Goal: Information Seeking & Learning: Compare options

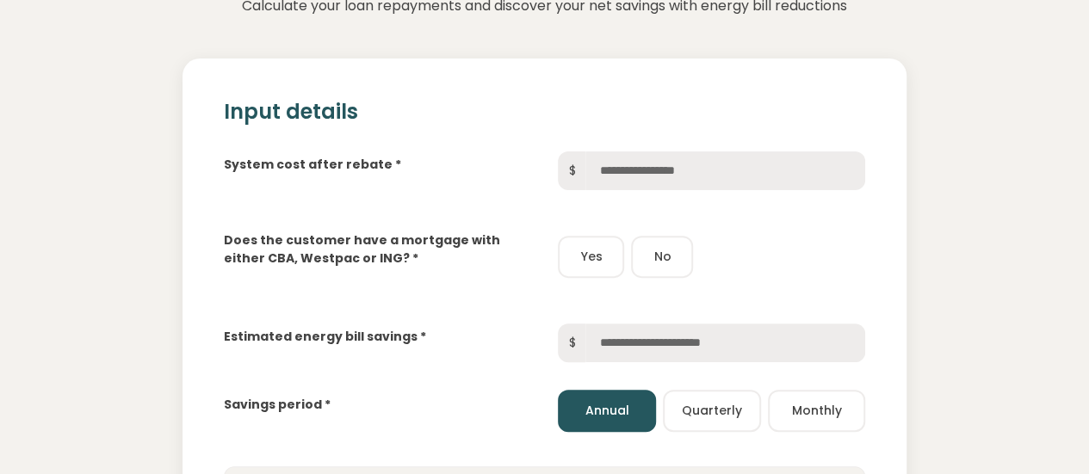
scroll to position [179, 0]
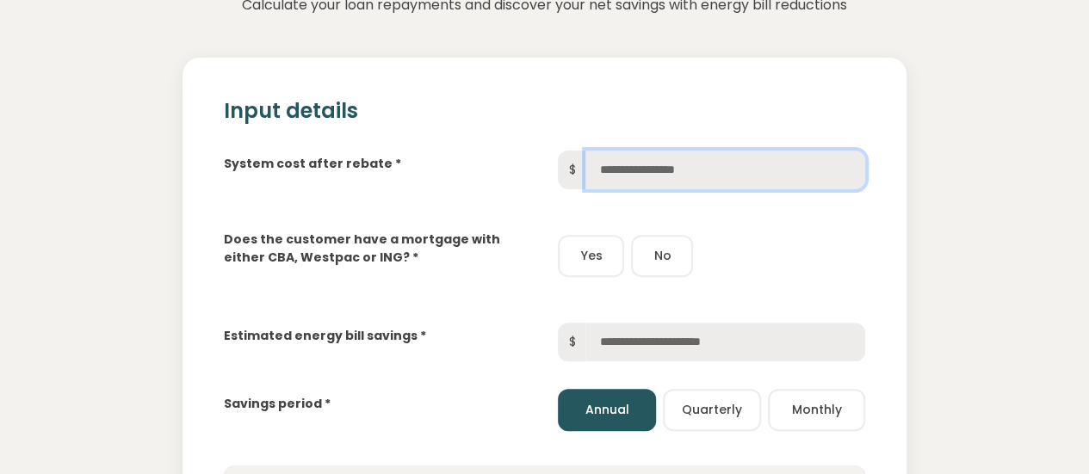
click at [710, 175] on input "text" at bounding box center [725, 170] width 280 height 39
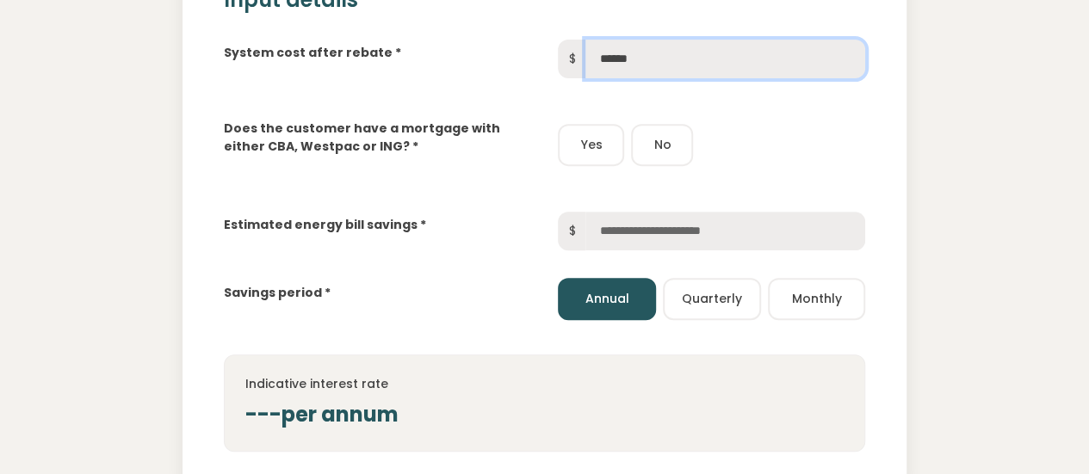
scroll to position [311, 0]
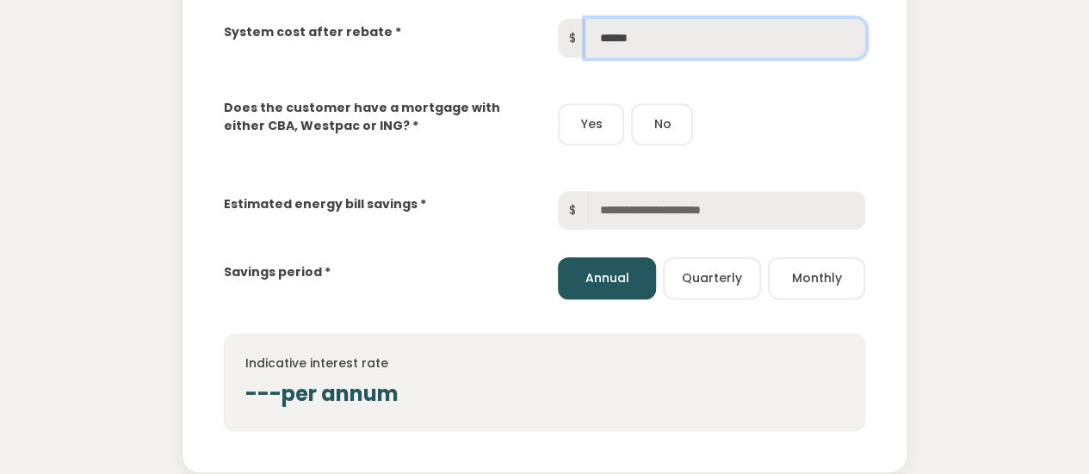
type input "******"
click at [613, 121] on button "Yes" at bounding box center [591, 124] width 66 height 42
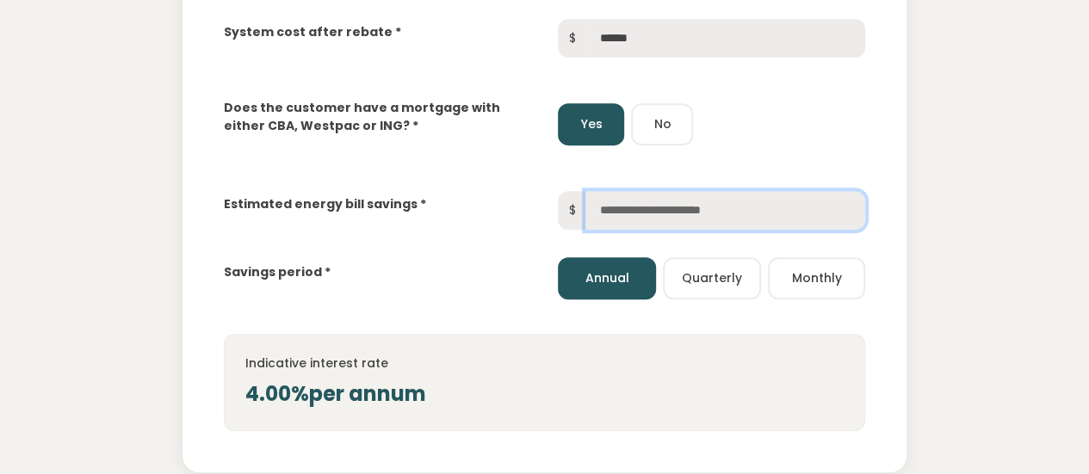
click at [695, 202] on input "text" at bounding box center [725, 210] width 280 height 39
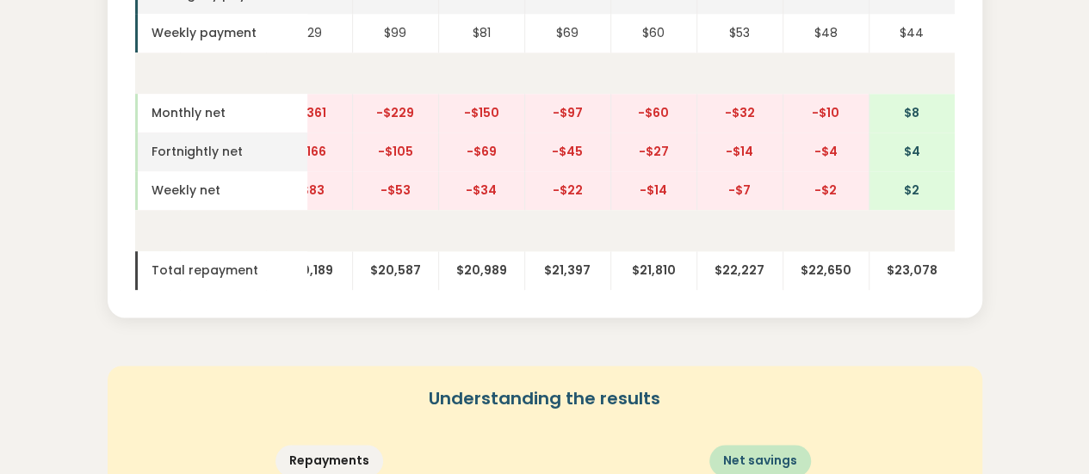
scroll to position [1069, 0]
type input "*****"
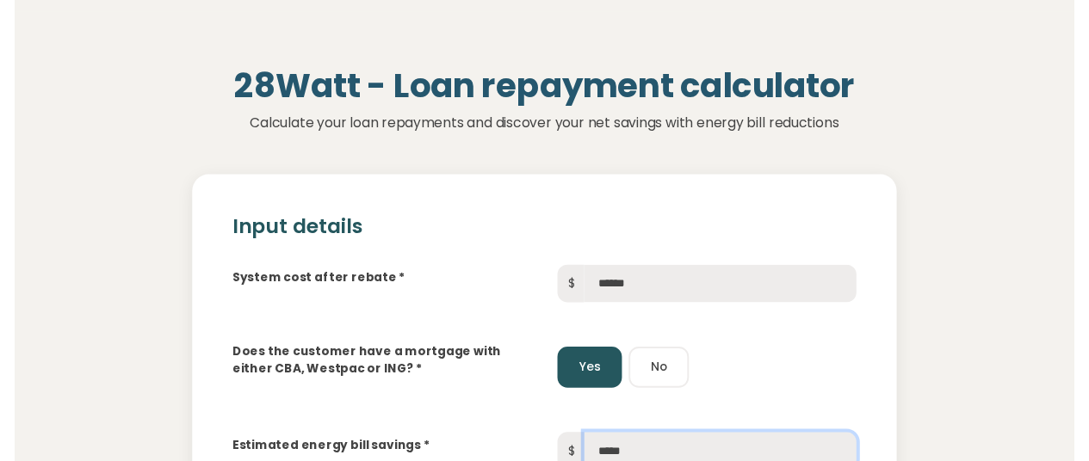
scroll to position [0, 0]
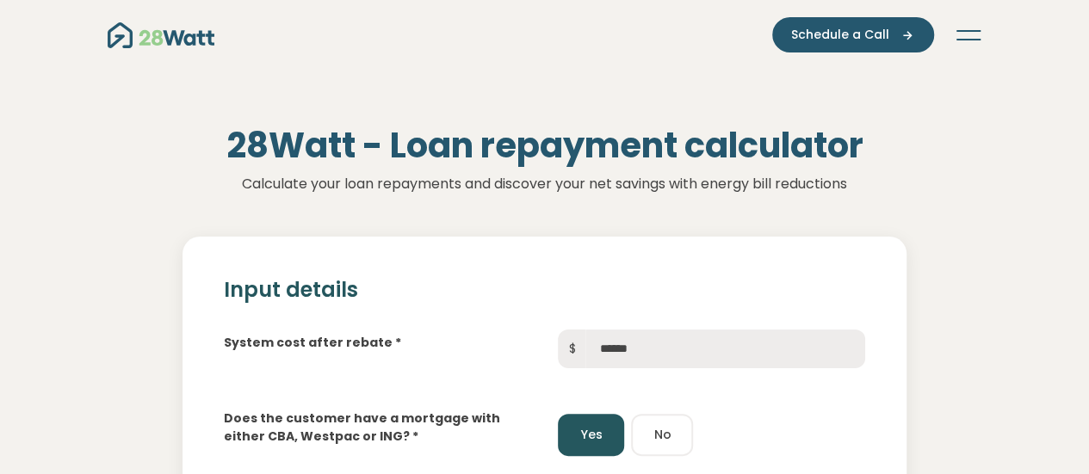
click at [969, 31] on icon "Toggle navigation" at bounding box center [968, 31] width 24 height 2
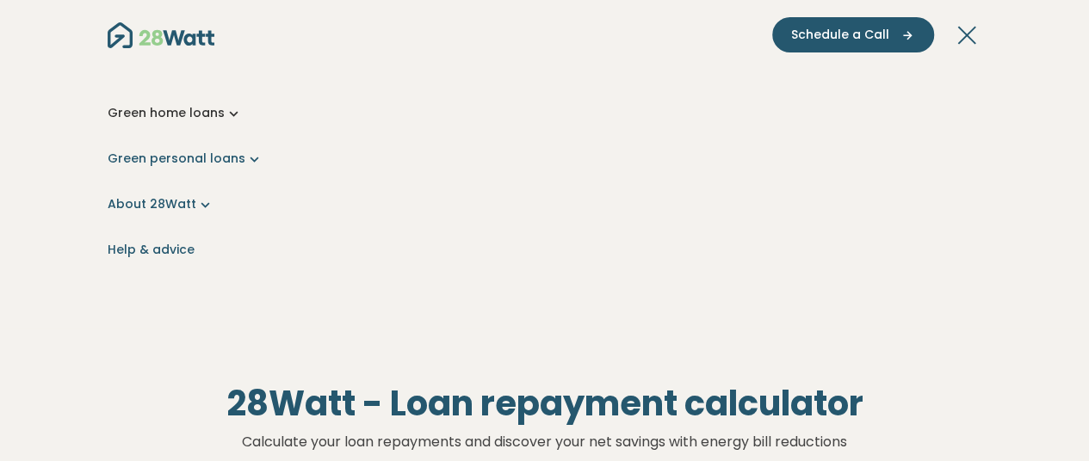
click at [201, 118] on link "Green home loans" at bounding box center [545, 113] width 875 height 18
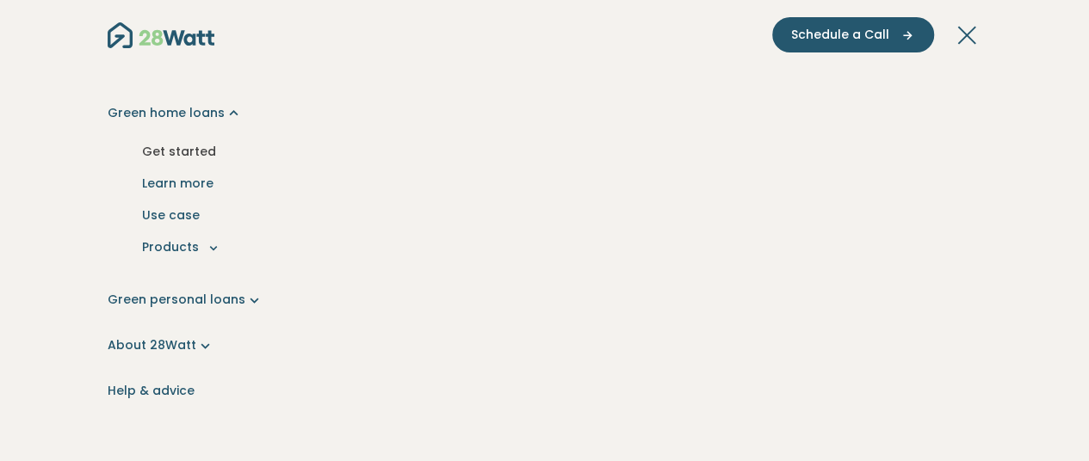
click at [189, 148] on link "Get started" at bounding box center [544, 152] width 847 height 32
click at [188, 251] on button "Products" at bounding box center [544, 248] width 847 height 32
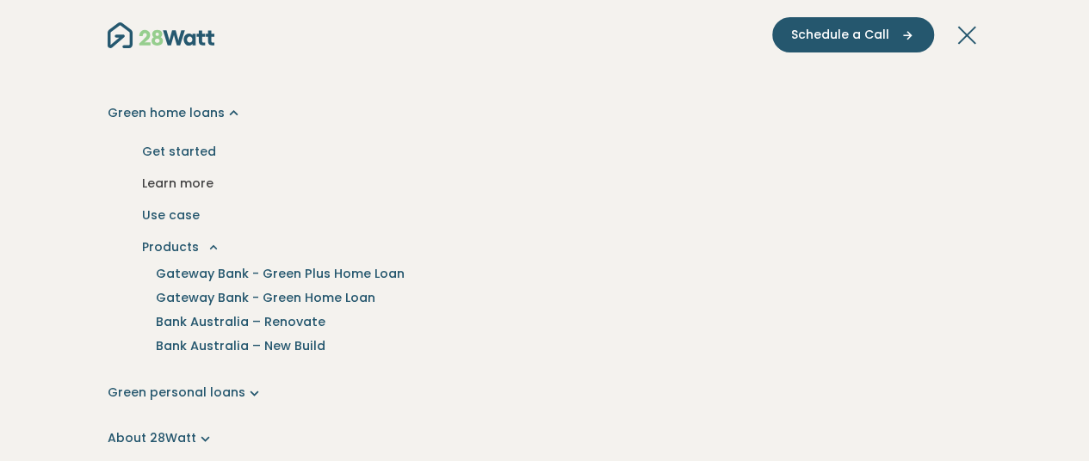
click at [189, 182] on link "Learn more" at bounding box center [544, 184] width 847 height 32
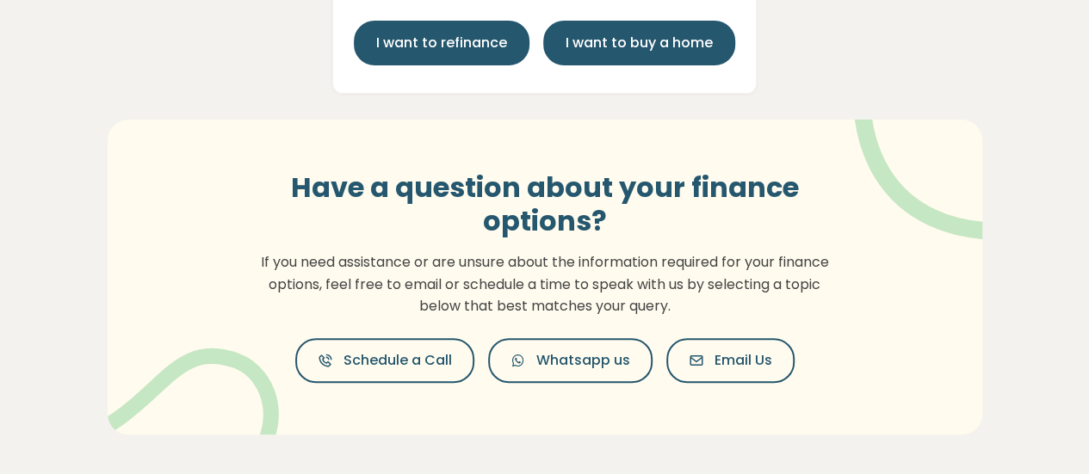
scroll to position [133, 0]
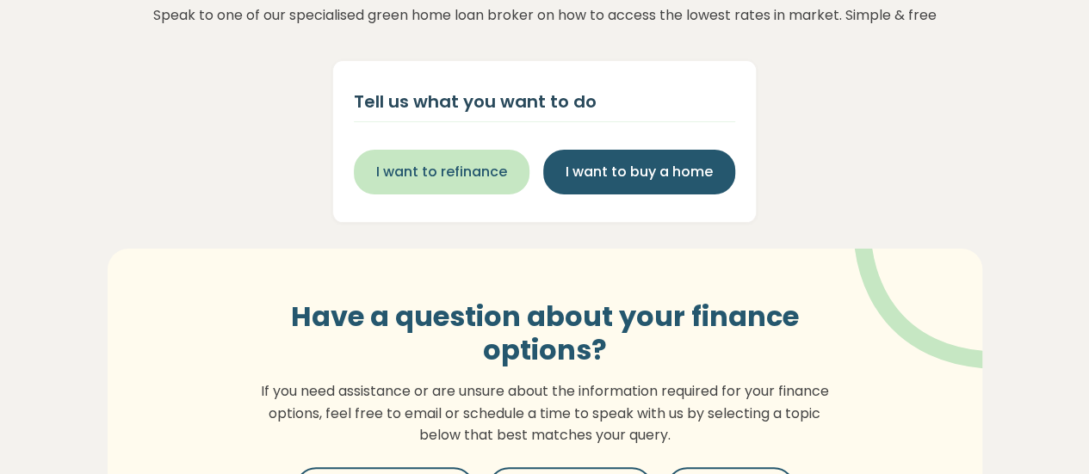
click at [444, 182] on span "I want to refinance" at bounding box center [441, 172] width 131 height 21
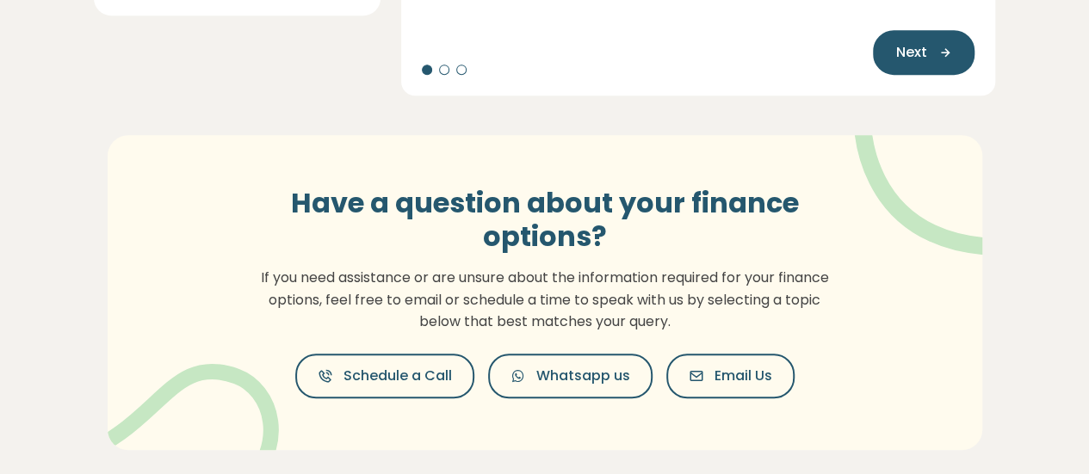
scroll to position [0, 0]
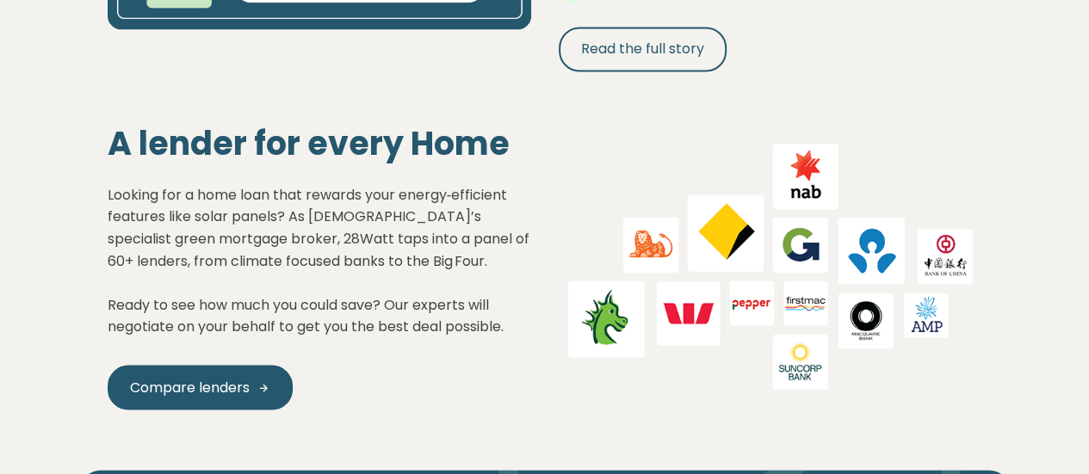
scroll to position [1646, 0]
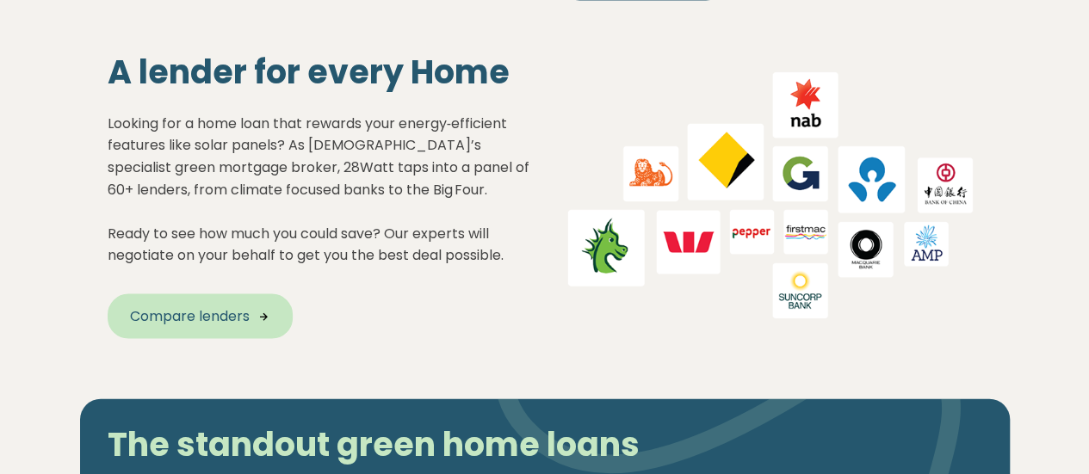
click at [184, 306] on link "Compare lenders" at bounding box center [200, 316] width 185 height 45
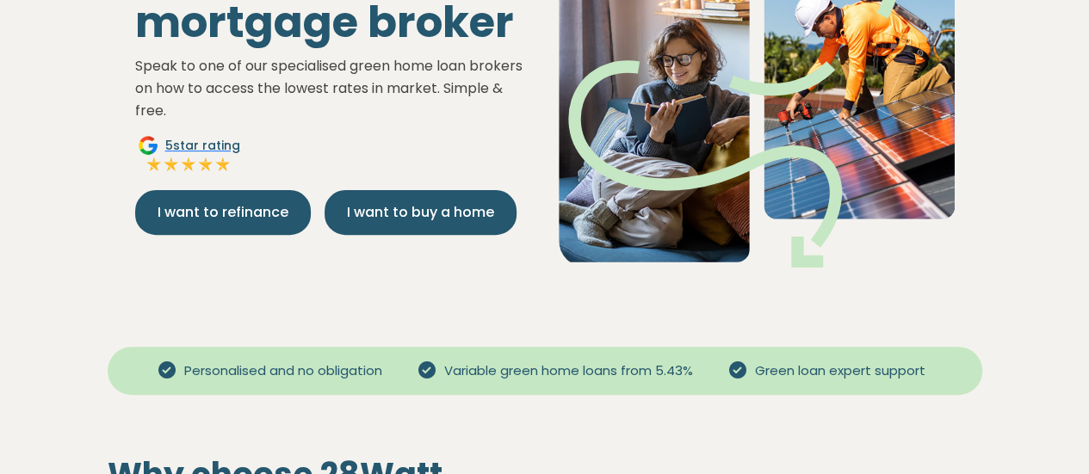
scroll to position [213, 0]
